Goal: Task Accomplishment & Management: Use online tool/utility

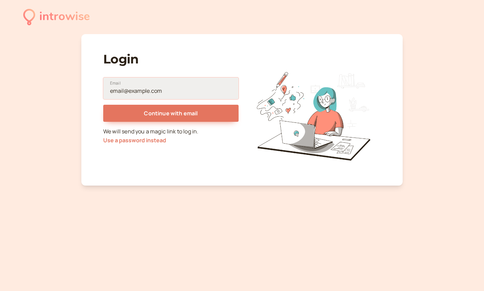
click at [173, 91] on input "Email" at bounding box center [170, 89] width 135 height 22
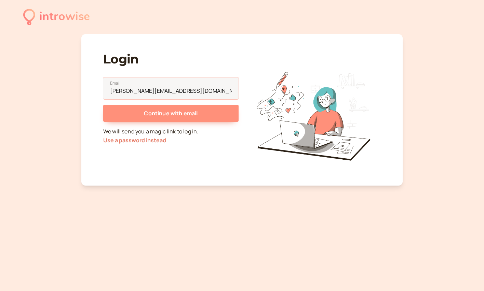
type input "[PERSON_NAME][EMAIL_ADDRESS][DOMAIN_NAME]"
click at [199, 116] on button "Continue with email" at bounding box center [170, 113] width 135 height 17
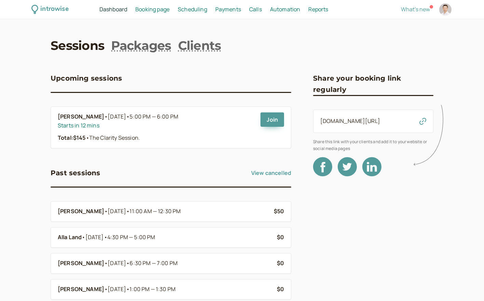
click at [26, 86] on div "introwise Dashboard Dashboard Booking page Booking Scheduling Scheduling Paymen…" at bounding box center [242, 256] width 484 height 512
click at [26, 233] on div "introwise Dashboard Dashboard Booking page Booking Scheduling Scheduling Paymen…" at bounding box center [242, 256] width 484 height 512
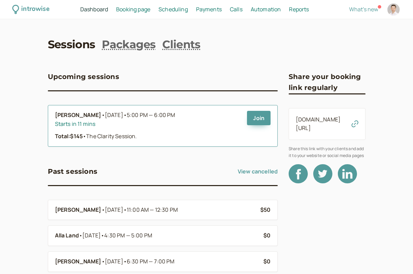
drag, startPoint x: 40, startPoint y: 114, endPoint x: 104, endPoint y: 116, distance: 63.2
click at [104, 116] on div "introwise Dashboard Dashboard Booking page Booking Scheduling Scheduling Paymen…" at bounding box center [206, 255] width 413 height 510
copy b "Joao Marcos Ared"
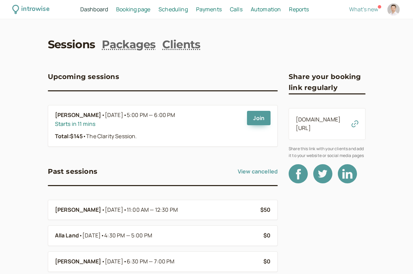
click at [20, 68] on div "introwise Dashboard Dashboard Booking page Booking Scheduling Scheduling Paymen…" at bounding box center [206, 255] width 413 height 510
click at [18, 70] on div "introwise Dashboard Dashboard Booking page Booking Scheduling Scheduling Paymen…" at bounding box center [206, 255] width 413 height 510
click at [18, 162] on div "introwise Dashboard Dashboard Booking page Booking Scheduling Scheduling Paymen…" at bounding box center [206, 255] width 413 height 510
click at [367, 10] on span "What's new" at bounding box center [363, 9] width 29 height 8
click at [22, 74] on div "introwise Dashboard Dashboard Booking page Booking Scheduling Scheduling Paymen…" at bounding box center [206, 255] width 413 height 510
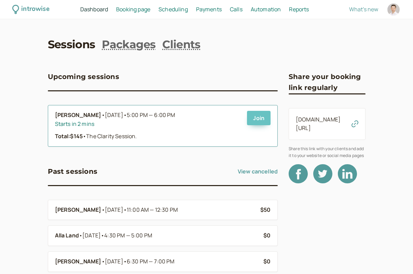
click at [259, 117] on link "Join" at bounding box center [259, 118] width 24 height 14
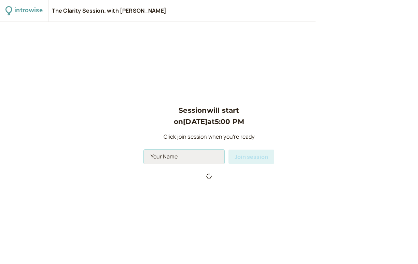
click at [170, 157] on input at bounding box center [184, 157] width 81 height 14
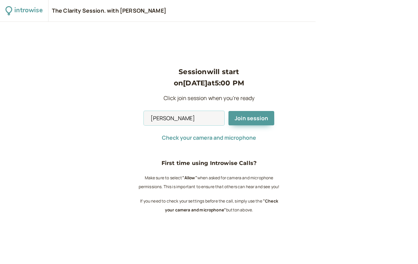
type input "[PERSON_NAME]"
click at [255, 119] on span "Join session" at bounding box center [251, 118] width 33 height 8
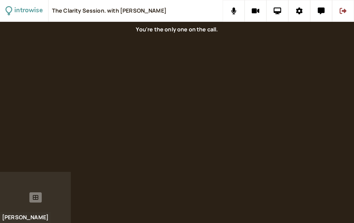
click at [35, 197] on icon at bounding box center [35, 197] width 5 height 5
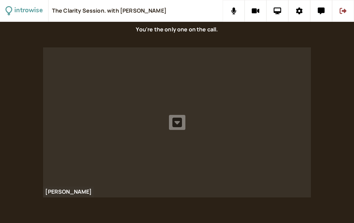
click at [177, 123] on icon at bounding box center [177, 122] width 10 height 11
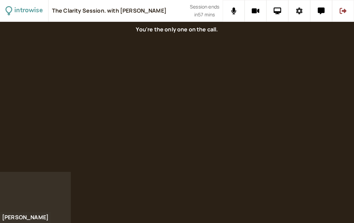
click at [300, 10] on icon at bounding box center [299, 11] width 6 height 7
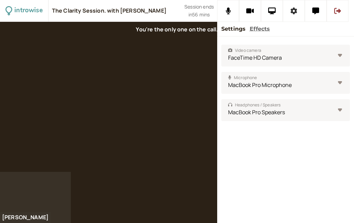
click at [294, 11] on icon at bounding box center [293, 11] width 7 height 7
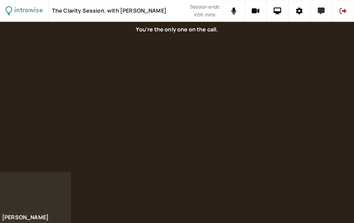
click at [322, 9] on icon at bounding box center [320, 11] width 7 height 7
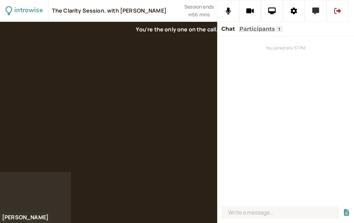
click at [315, 11] on icon at bounding box center [315, 11] width 7 height 7
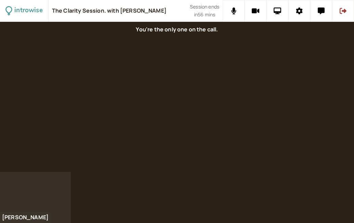
click at [65, 104] on div at bounding box center [177, 97] width 354 height 150
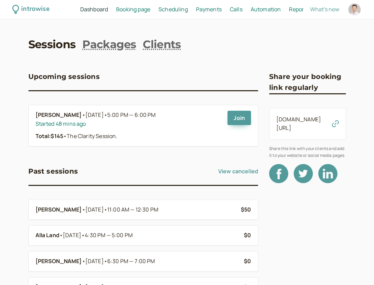
click at [348, 9] on div at bounding box center [355, 9] width 12 height 12
select select "Europe/[GEOGRAPHIC_DATA]"
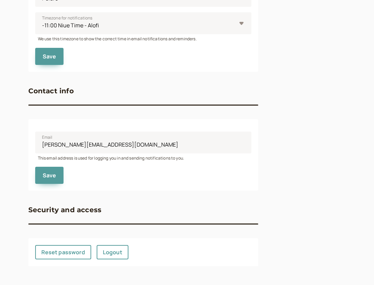
scroll to position [268, 0]
click at [114, 199] on link "Logout" at bounding box center [113, 252] width 32 height 14
